Goal: Information Seeking & Learning: Learn about a topic

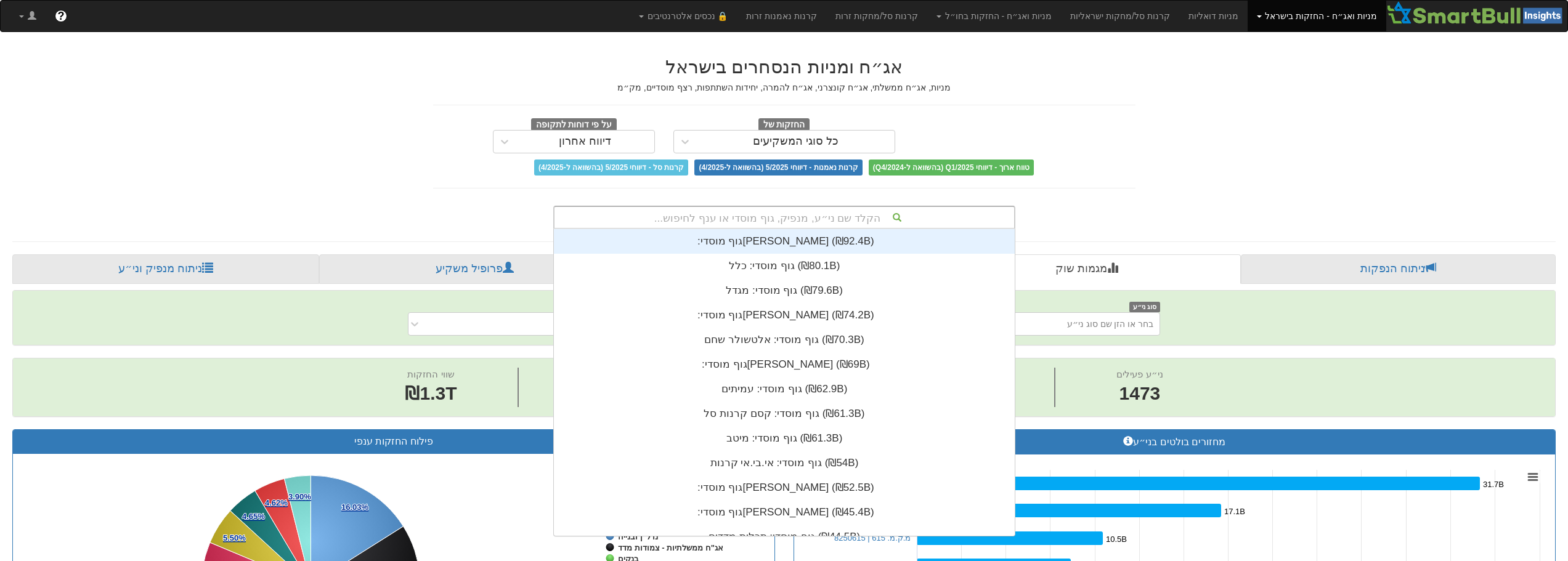
click at [813, 211] on div "הקלד שם ני״ע, מנפיק, גוף מוסדי או ענף לחיפוש..." at bounding box center [784, 217] width 459 height 21
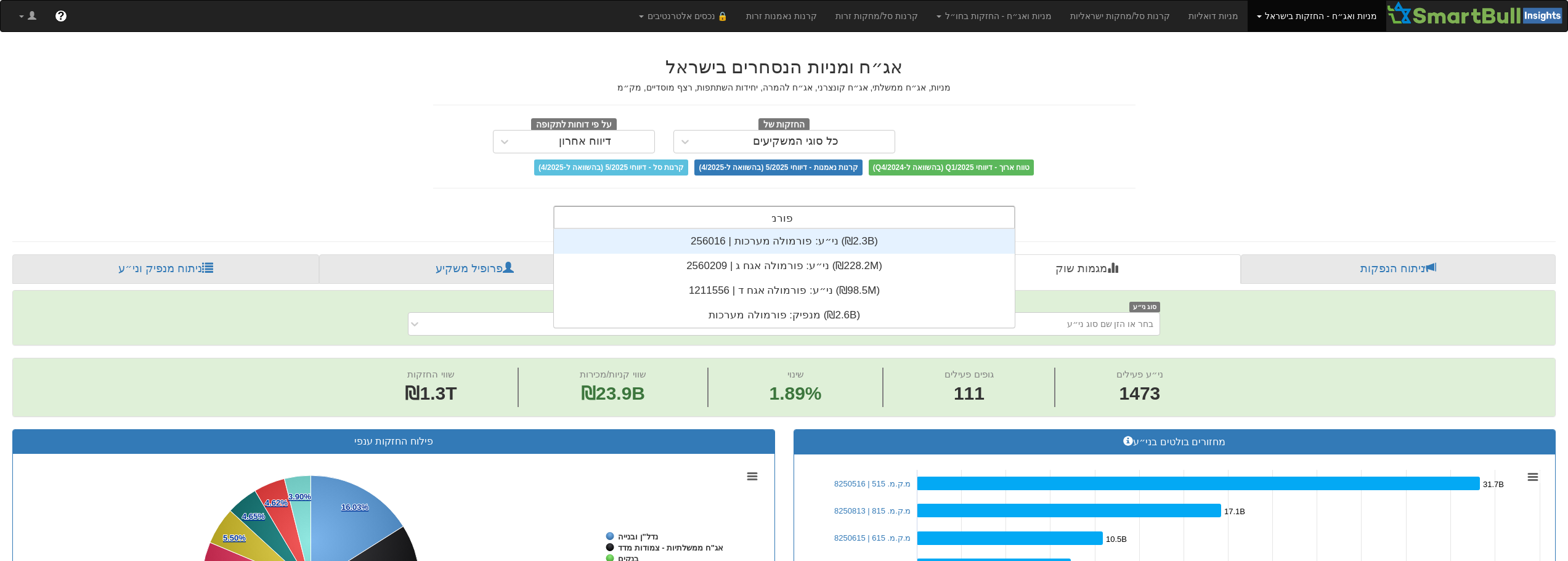
scroll to position [98, 0]
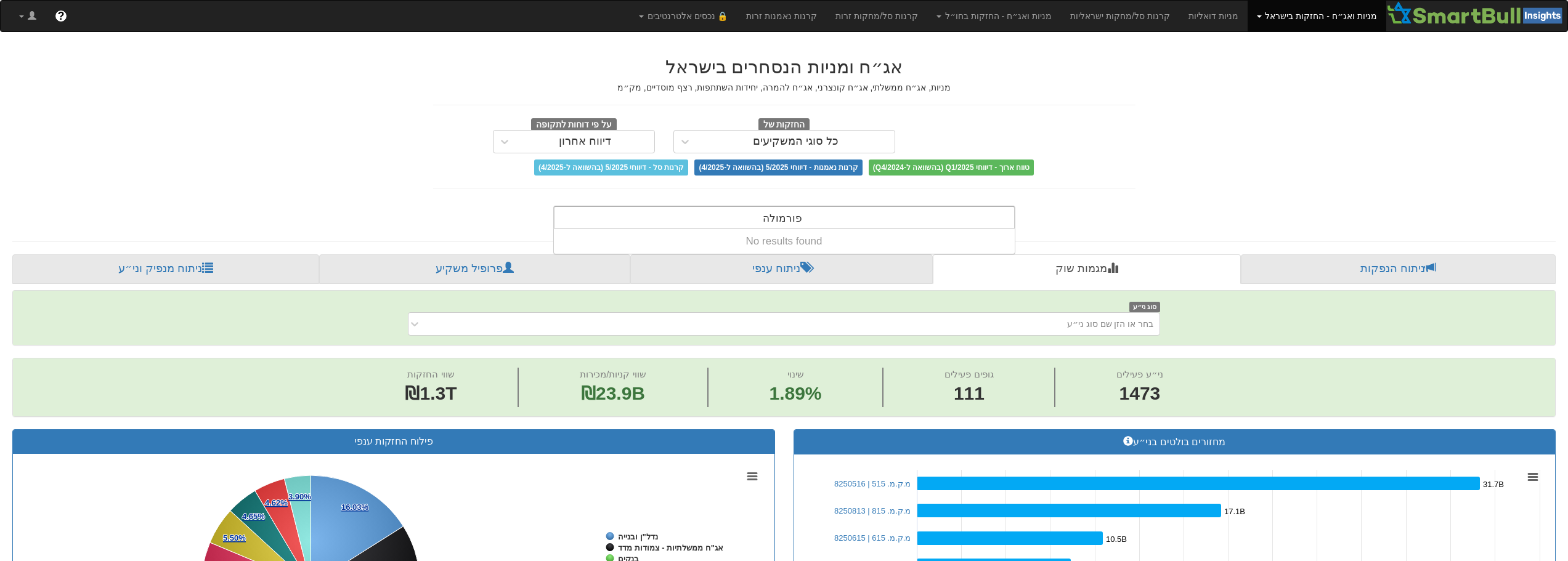
type input "פורמולה"
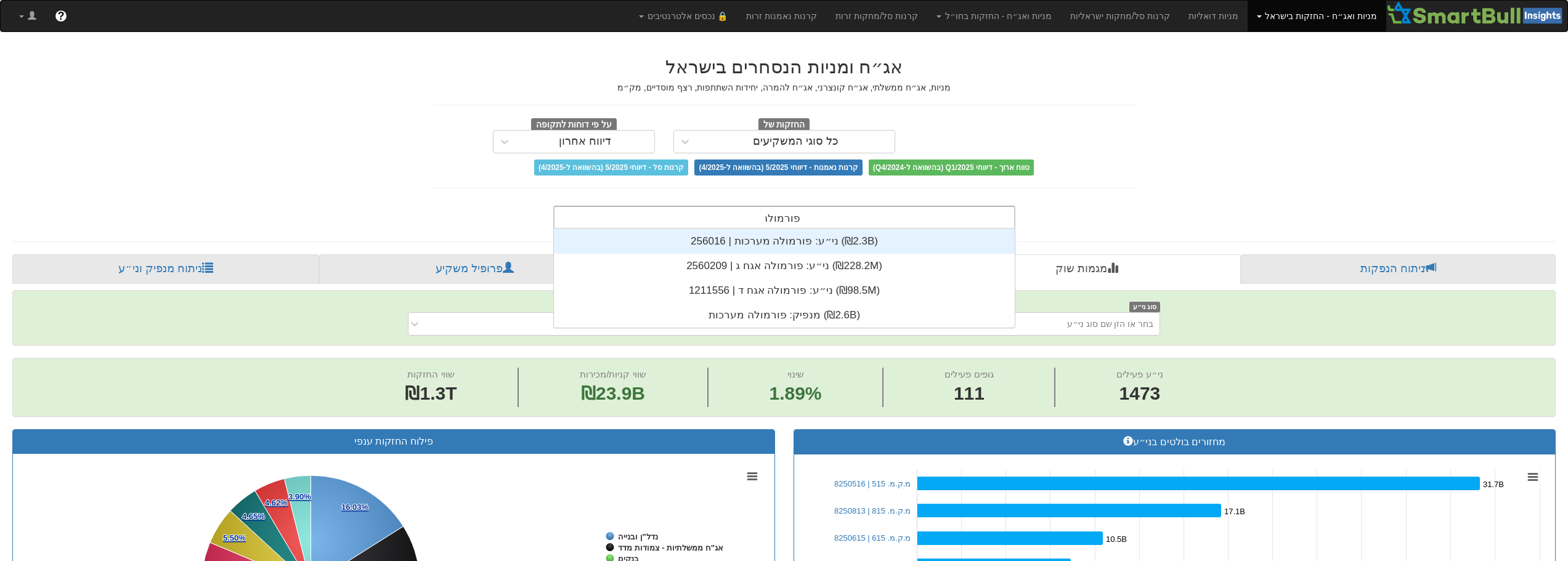
click at [790, 247] on div "ני״ע: ‏פורמולה מערכות | 256016 ‎(₪2.3B)‎" at bounding box center [784, 241] width 461 height 25
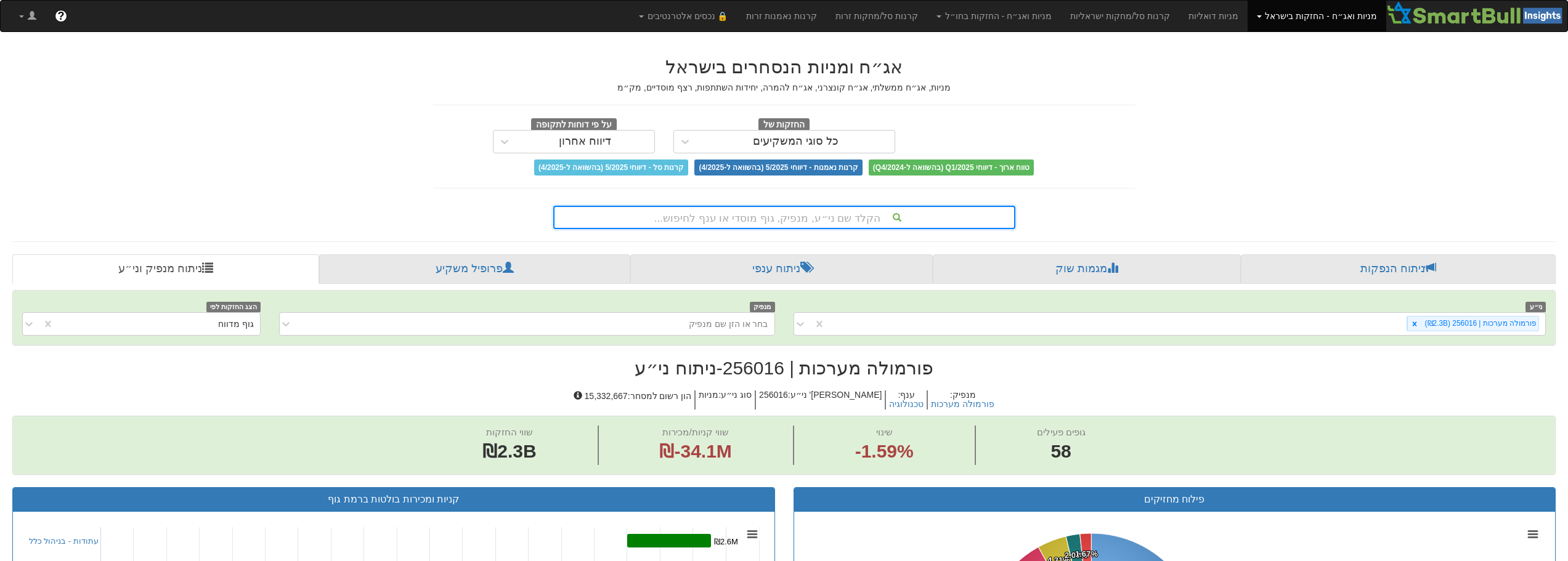
click at [820, 209] on div "הקלד שם ני״ע, מנפיק, גוף מוסדי או ענף לחיפוש..." at bounding box center [784, 217] width 459 height 21
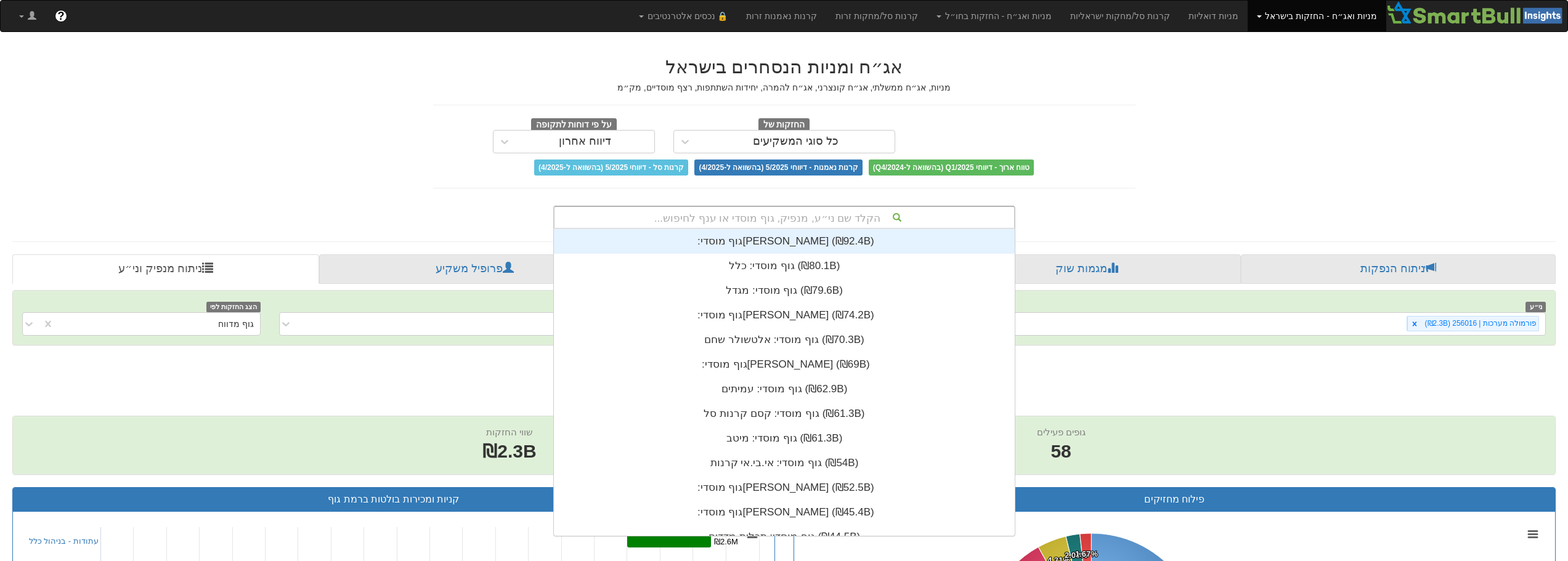
scroll to position [10, 0]
type input "n"
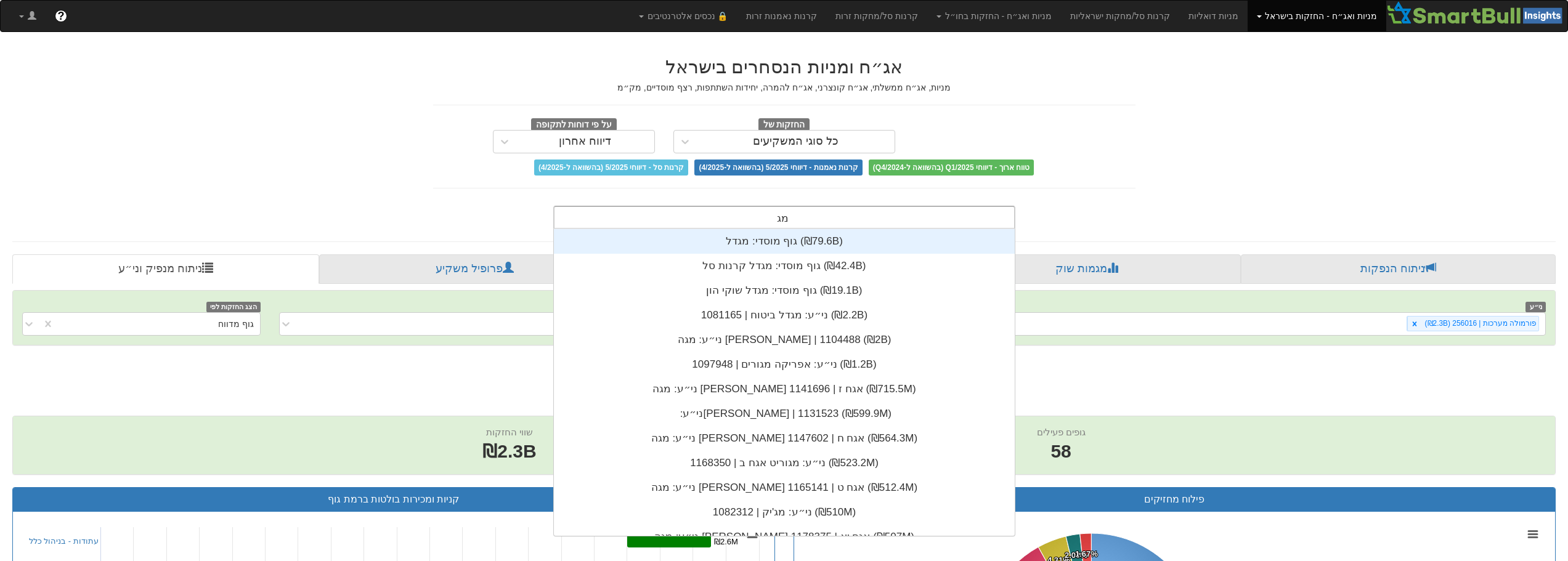
scroll to position [246, 0]
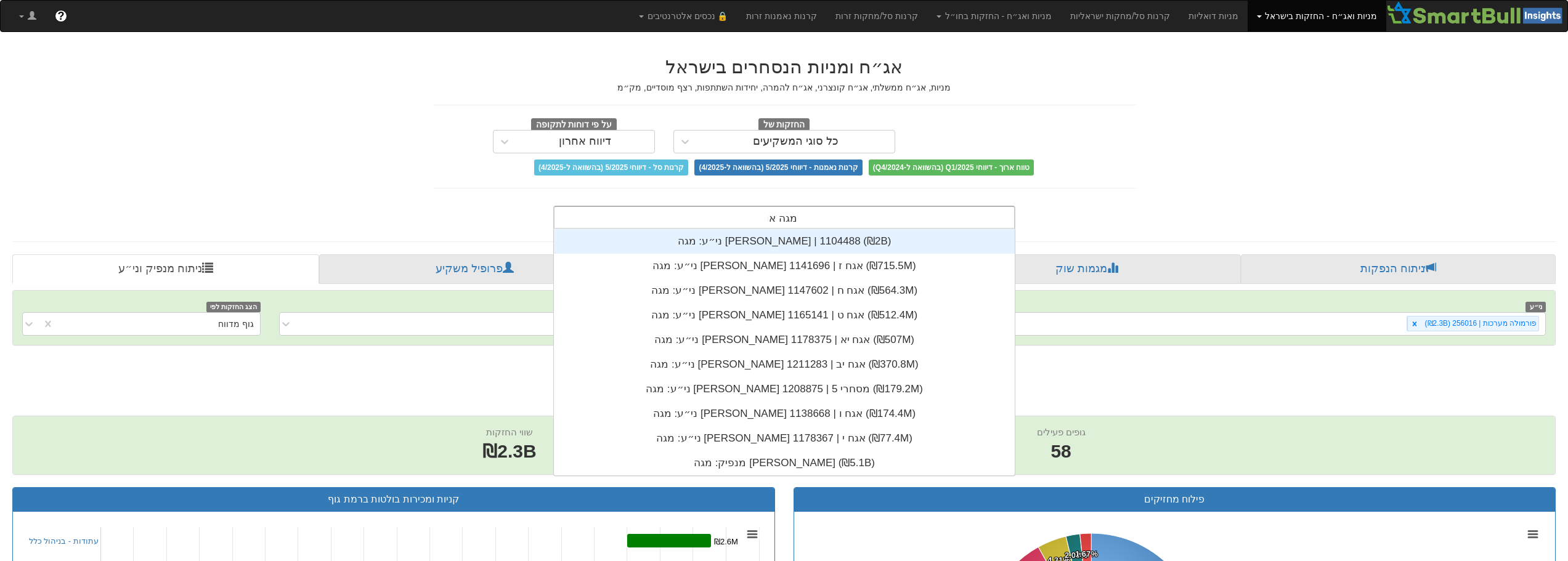
type input "מגה [PERSON_NAME]"
click at [786, 241] on div "ני״ע: ‏מגה [PERSON_NAME] | 1104488 ‎(₪2B)‎" at bounding box center [784, 241] width 461 height 25
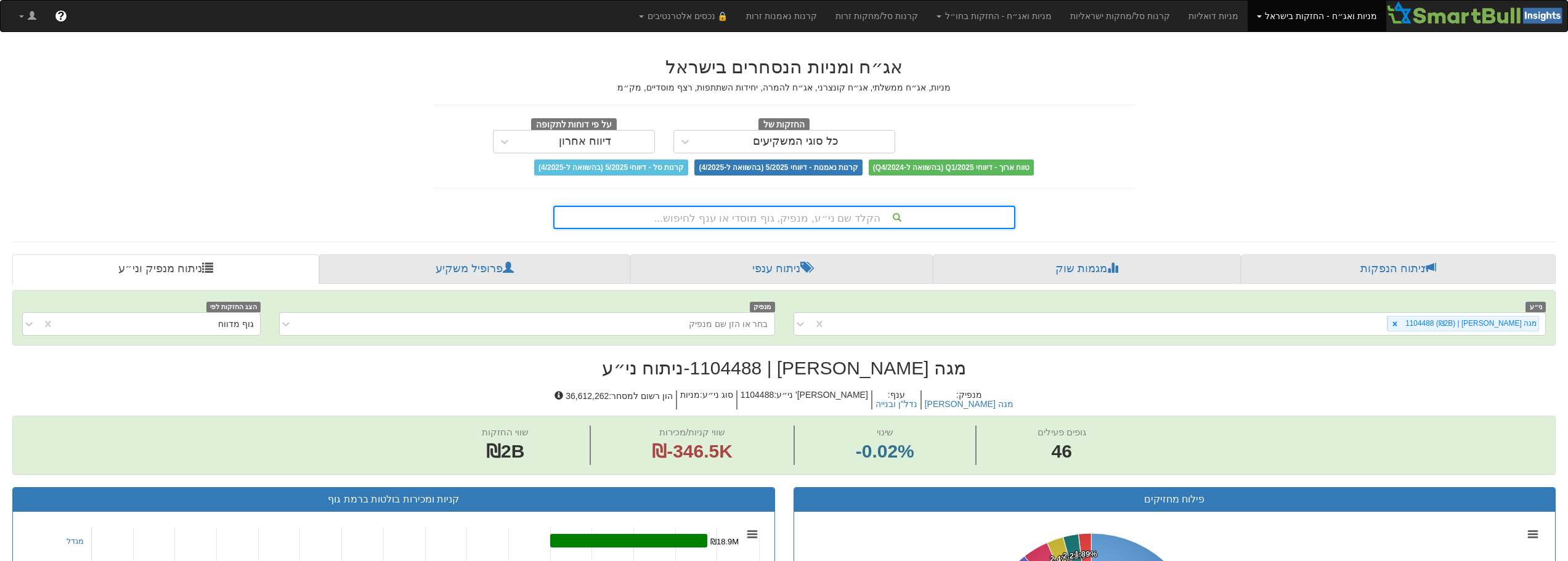
click at [765, 219] on div "הקלד שם ני״ע, מנפיק, גוף מוסדי או ענף לחיפוש..." at bounding box center [784, 217] width 459 height 21
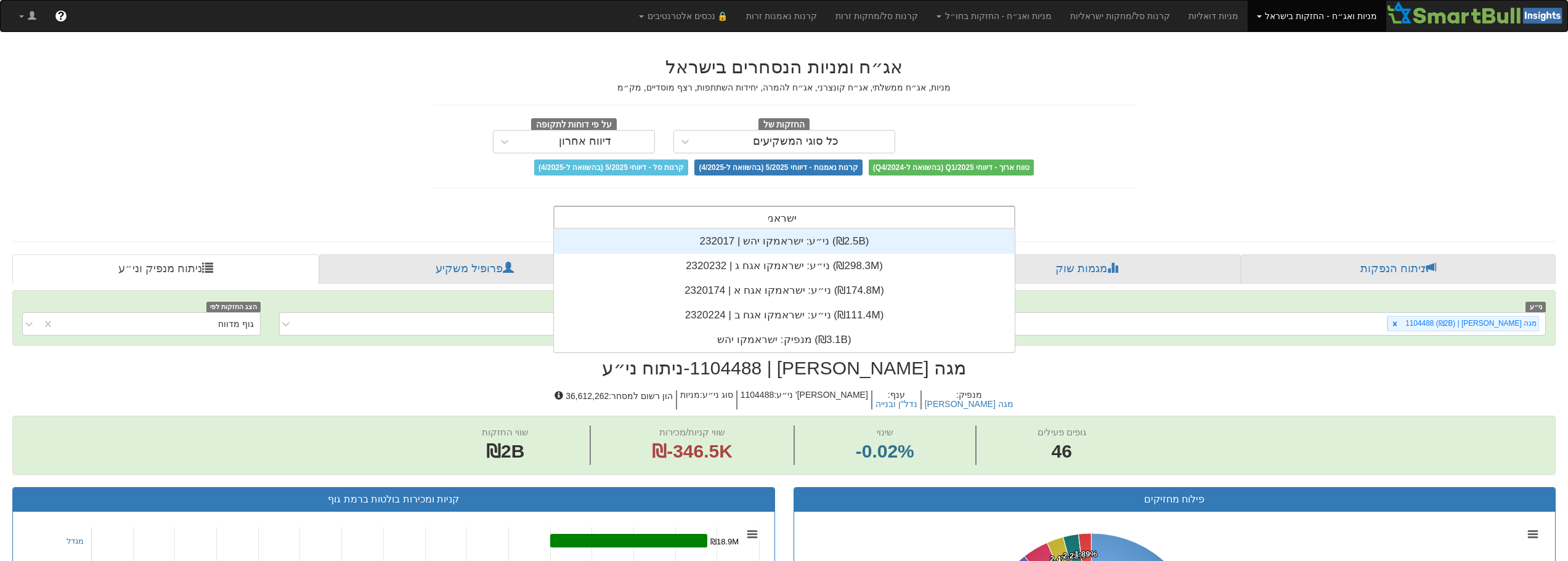
scroll to position [123, 0]
type input "ישראמקו"
click at [787, 237] on div "ני״ע: ‏ישראמקו יהש | 232017 ‎(₪2.5B)‎" at bounding box center [784, 241] width 461 height 25
